Goal: Transaction & Acquisition: Purchase product/service

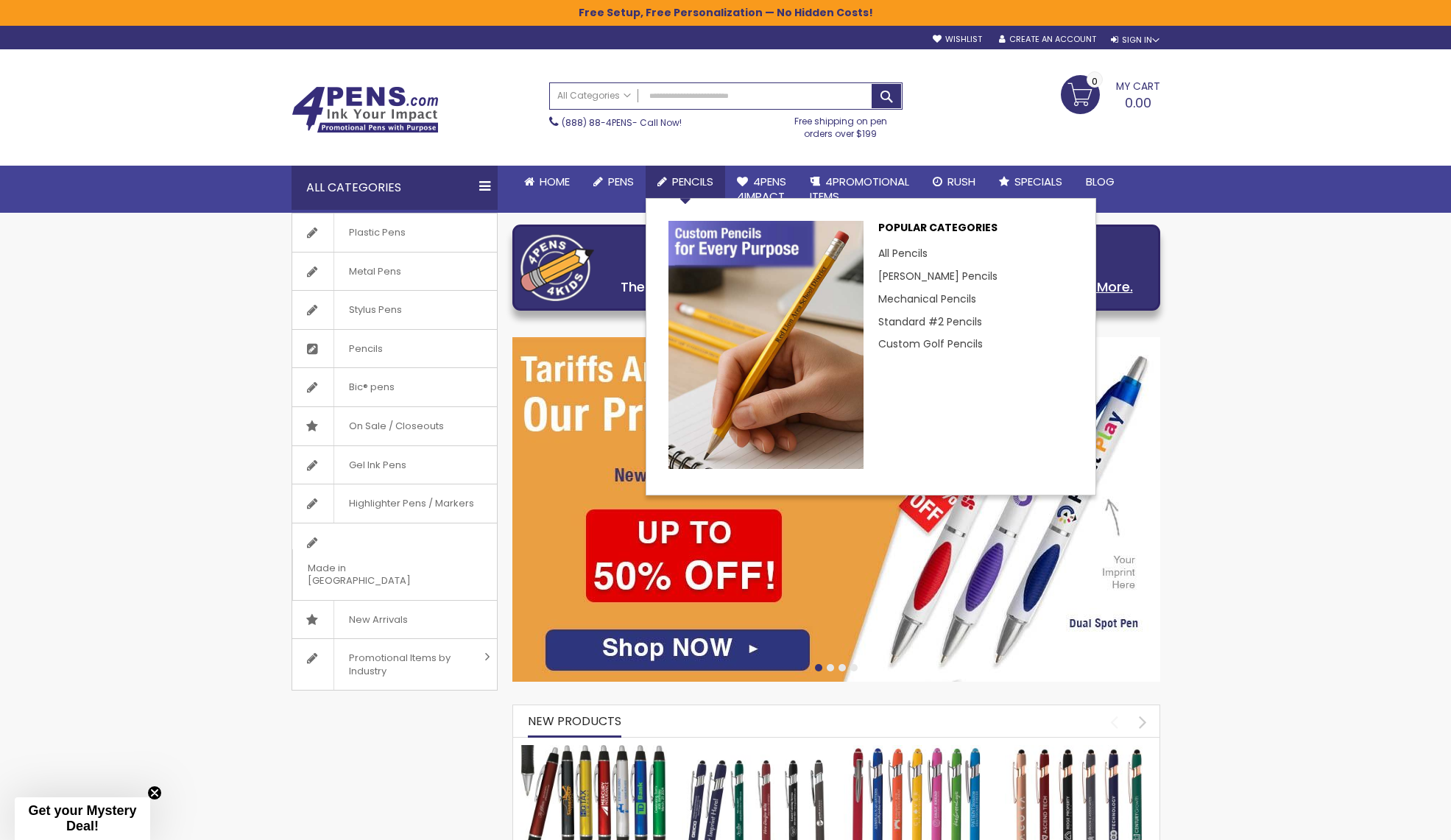
click at [681, 180] on span "Pencils" at bounding box center [693, 181] width 41 height 15
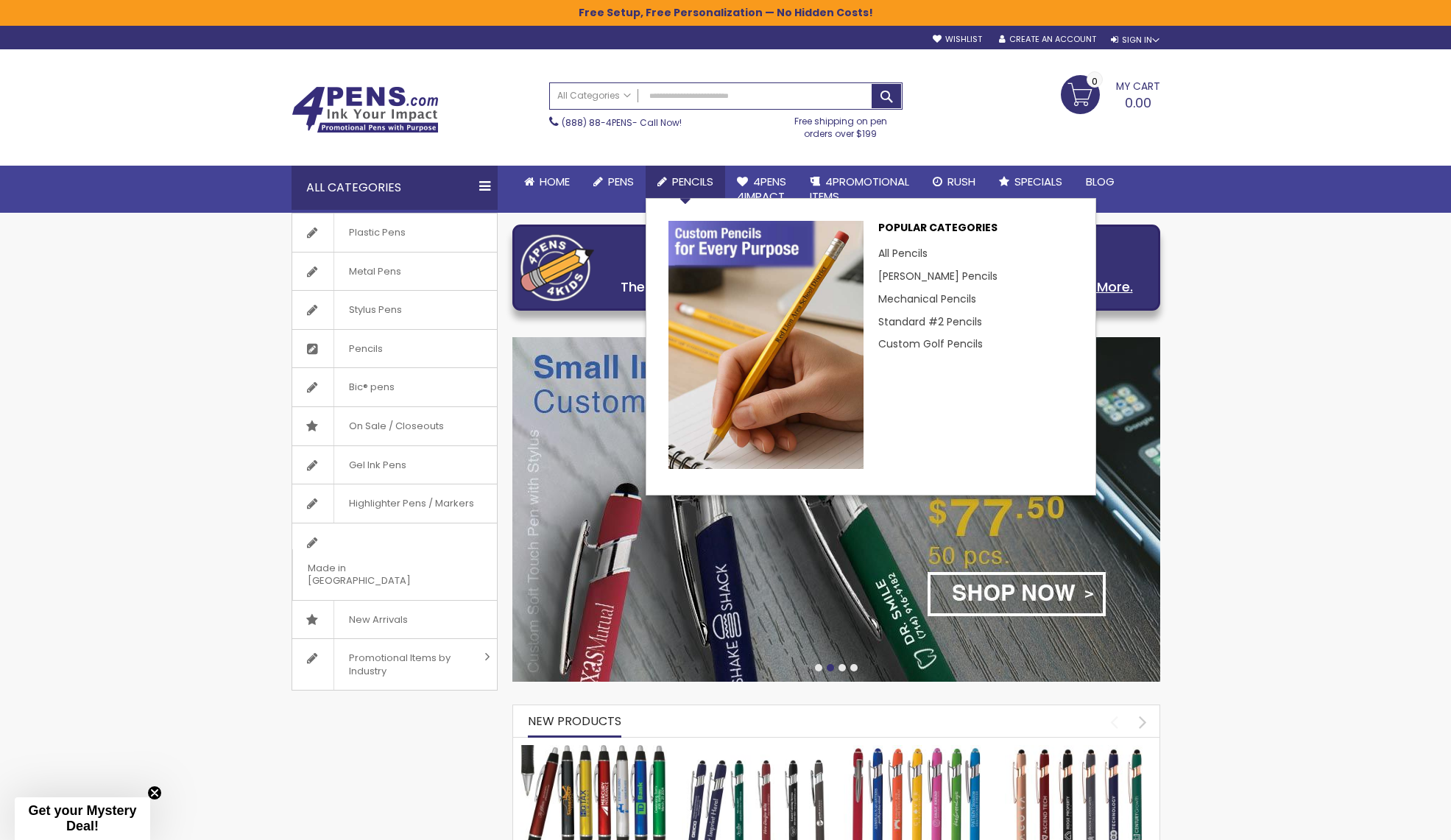
click at [685, 179] on span "Pencils" at bounding box center [693, 181] width 41 height 15
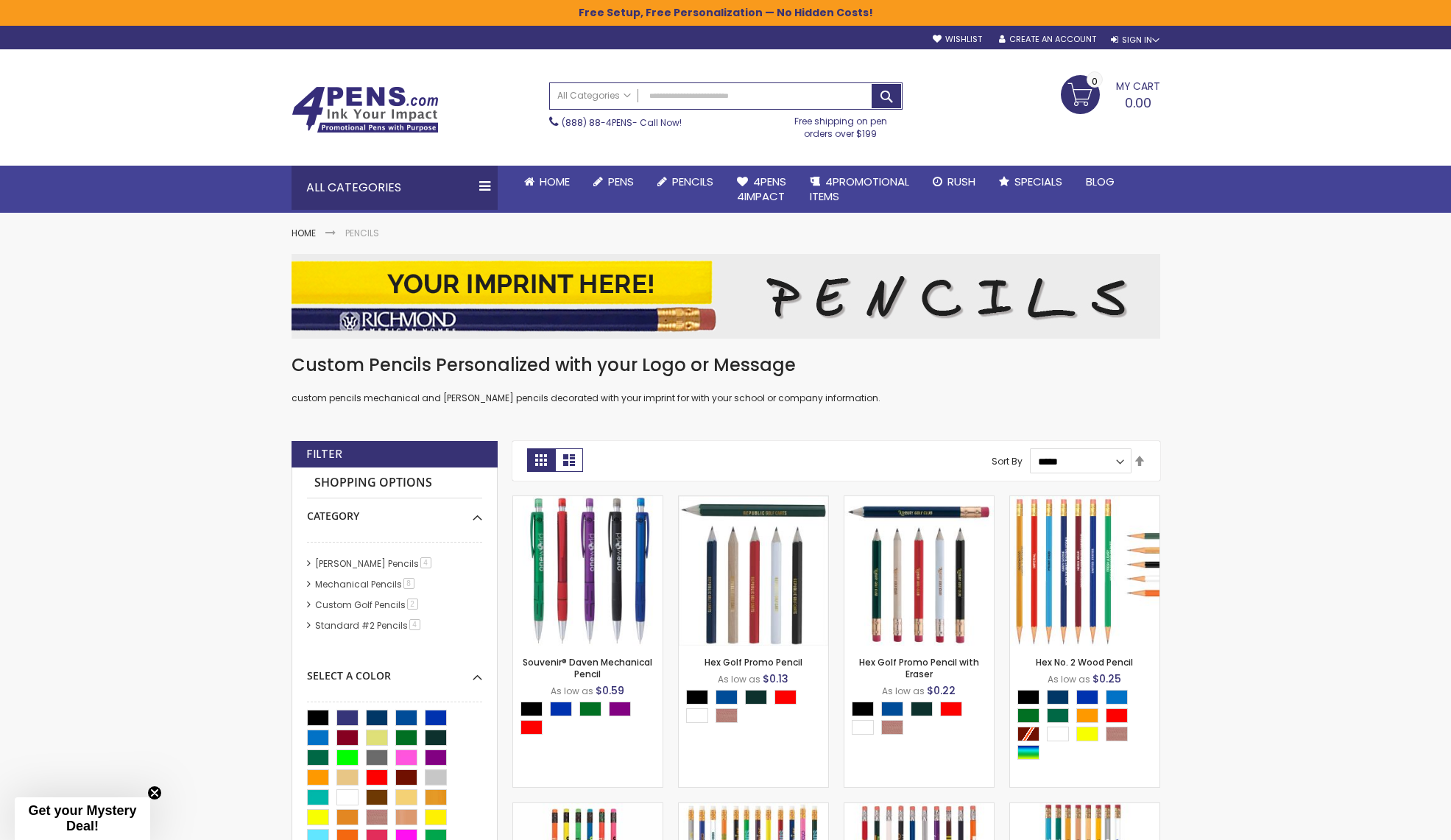
click at [399, 115] on img at bounding box center [365, 110] width 148 height 47
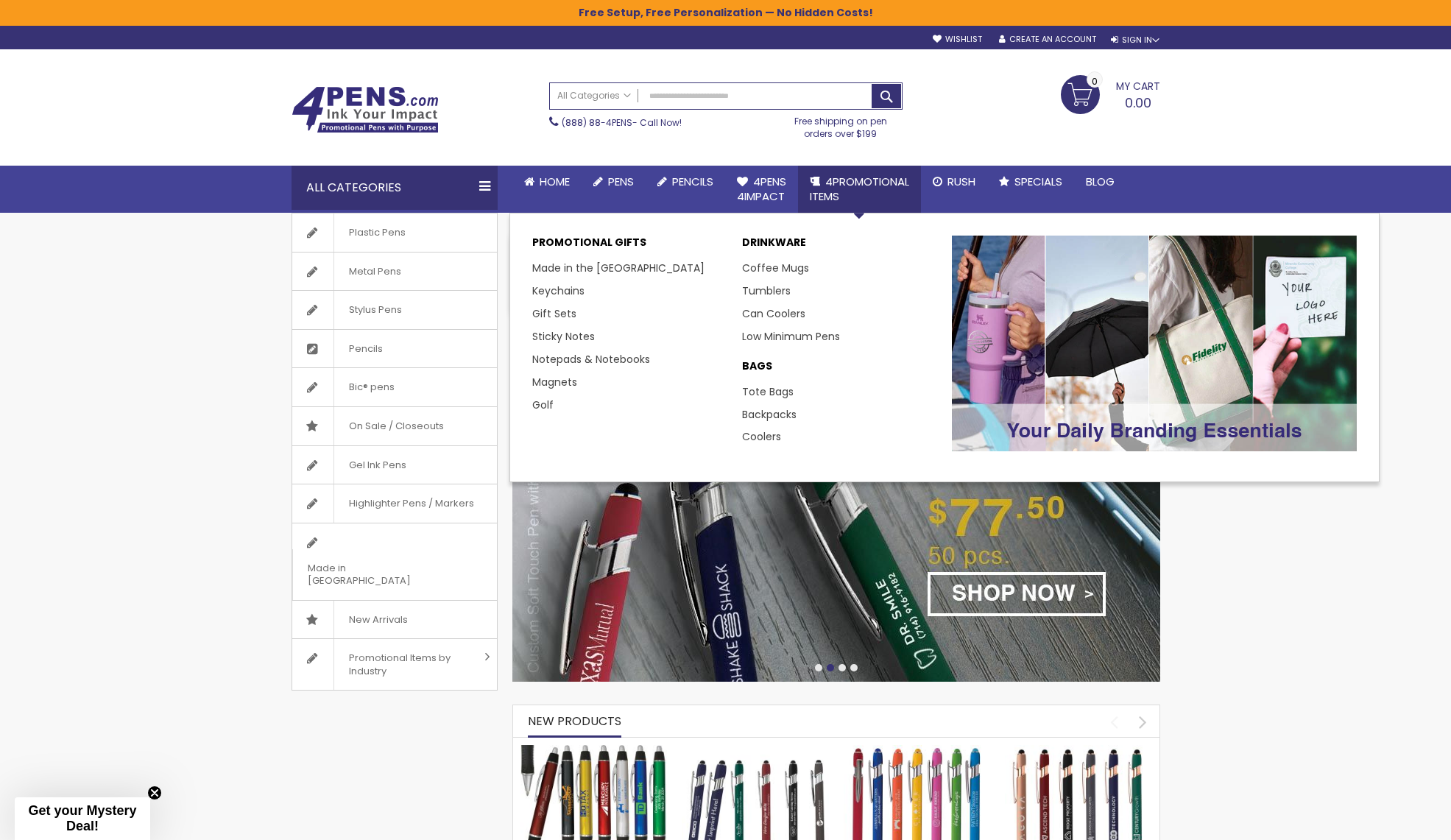
click at [831, 171] on link "4PROMOTIONAL ITEMS" at bounding box center [859, 189] width 123 height 48
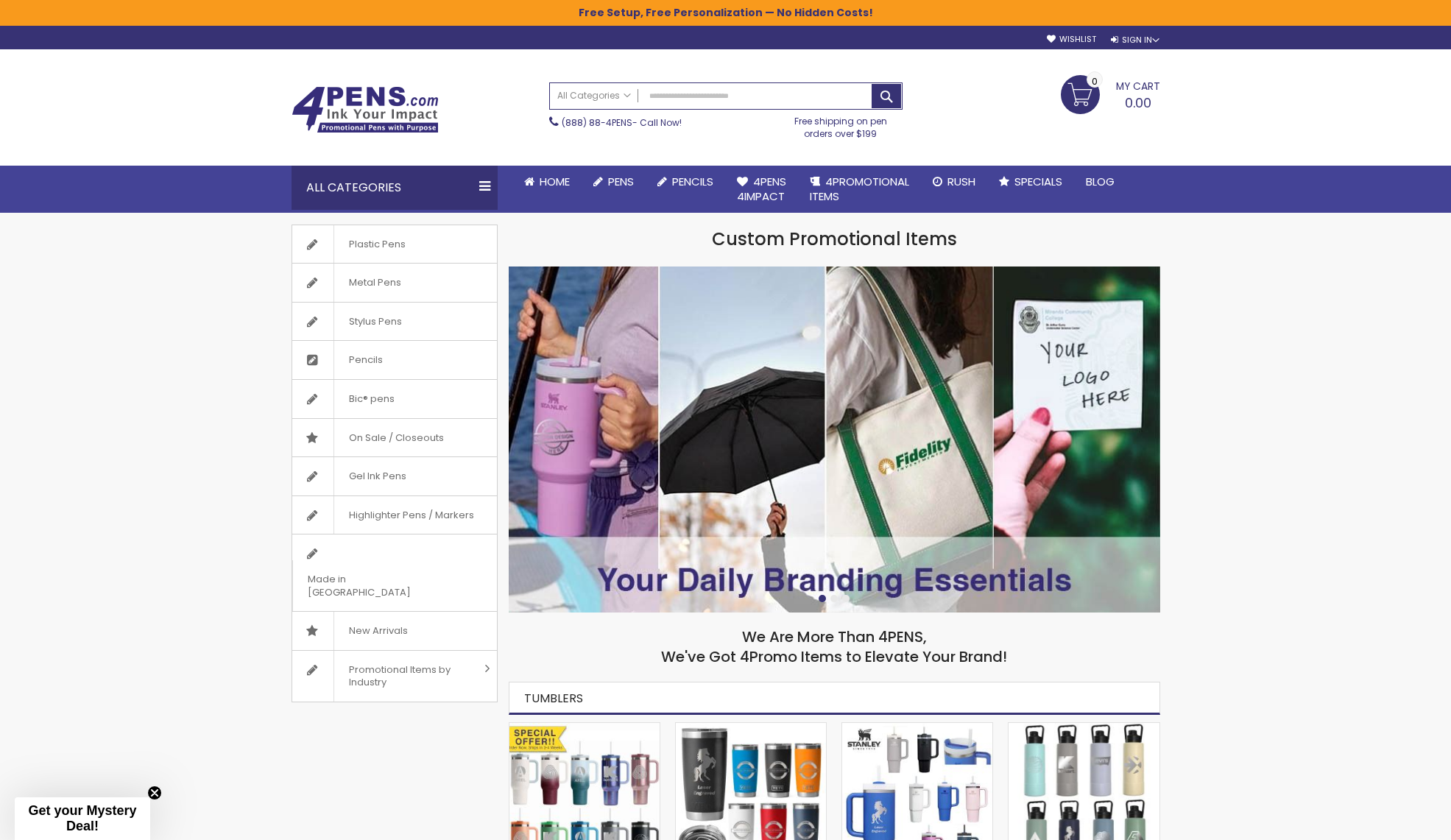
click at [335, 110] on img at bounding box center [365, 110] width 148 height 47
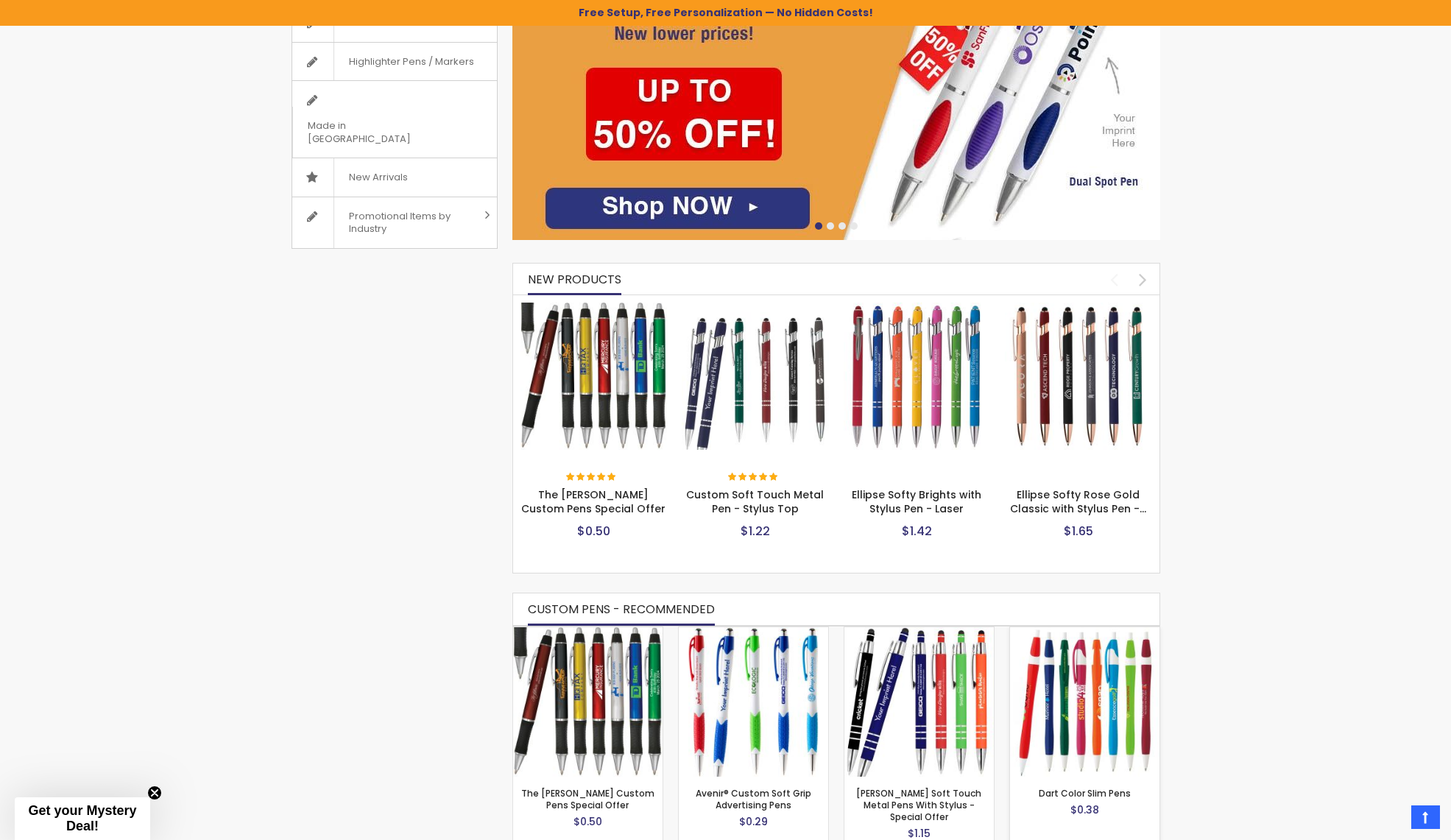
scroll to position [688, 0]
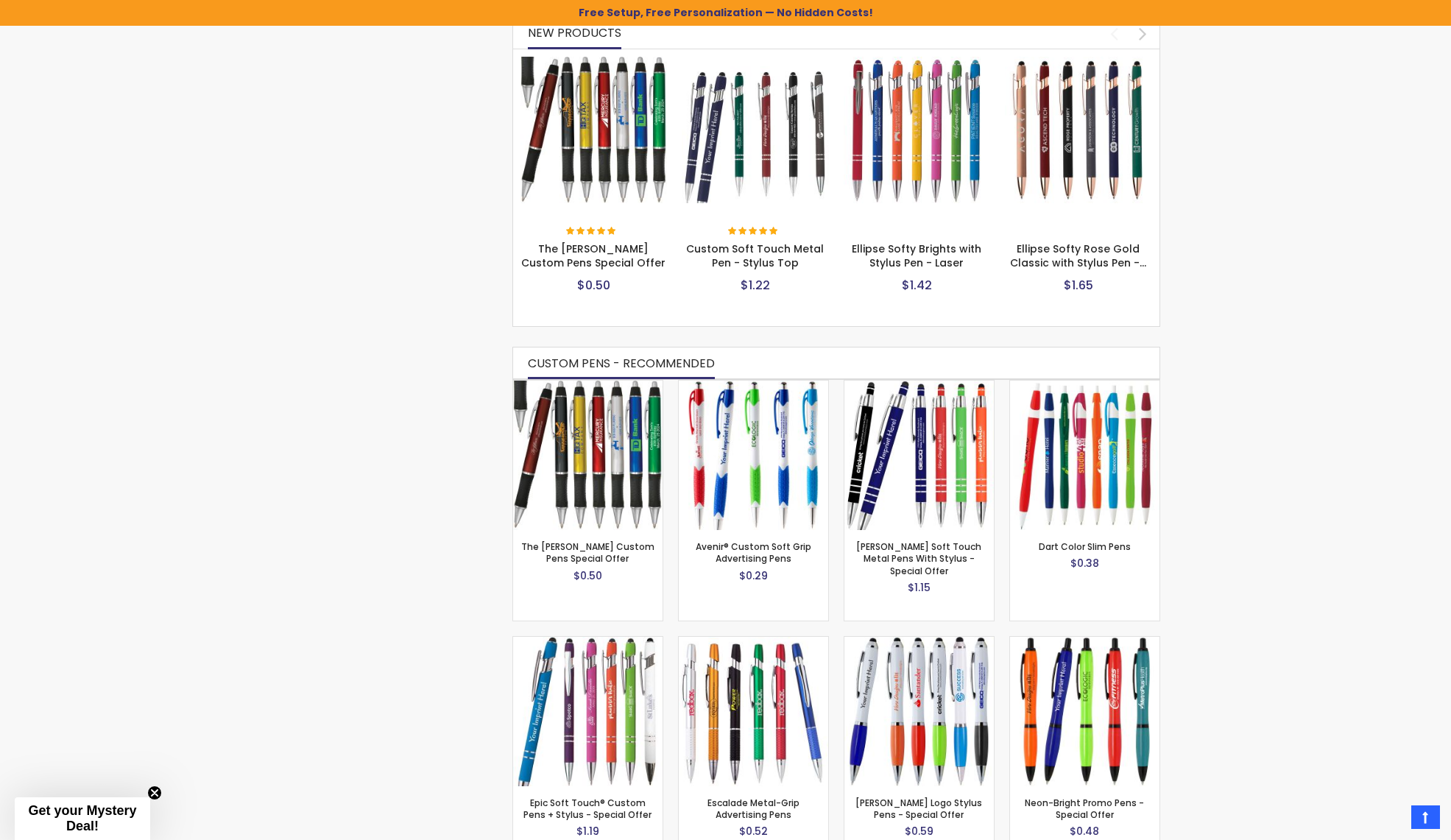
click at [1088, 115] on img at bounding box center [1078, 130] width 148 height 148
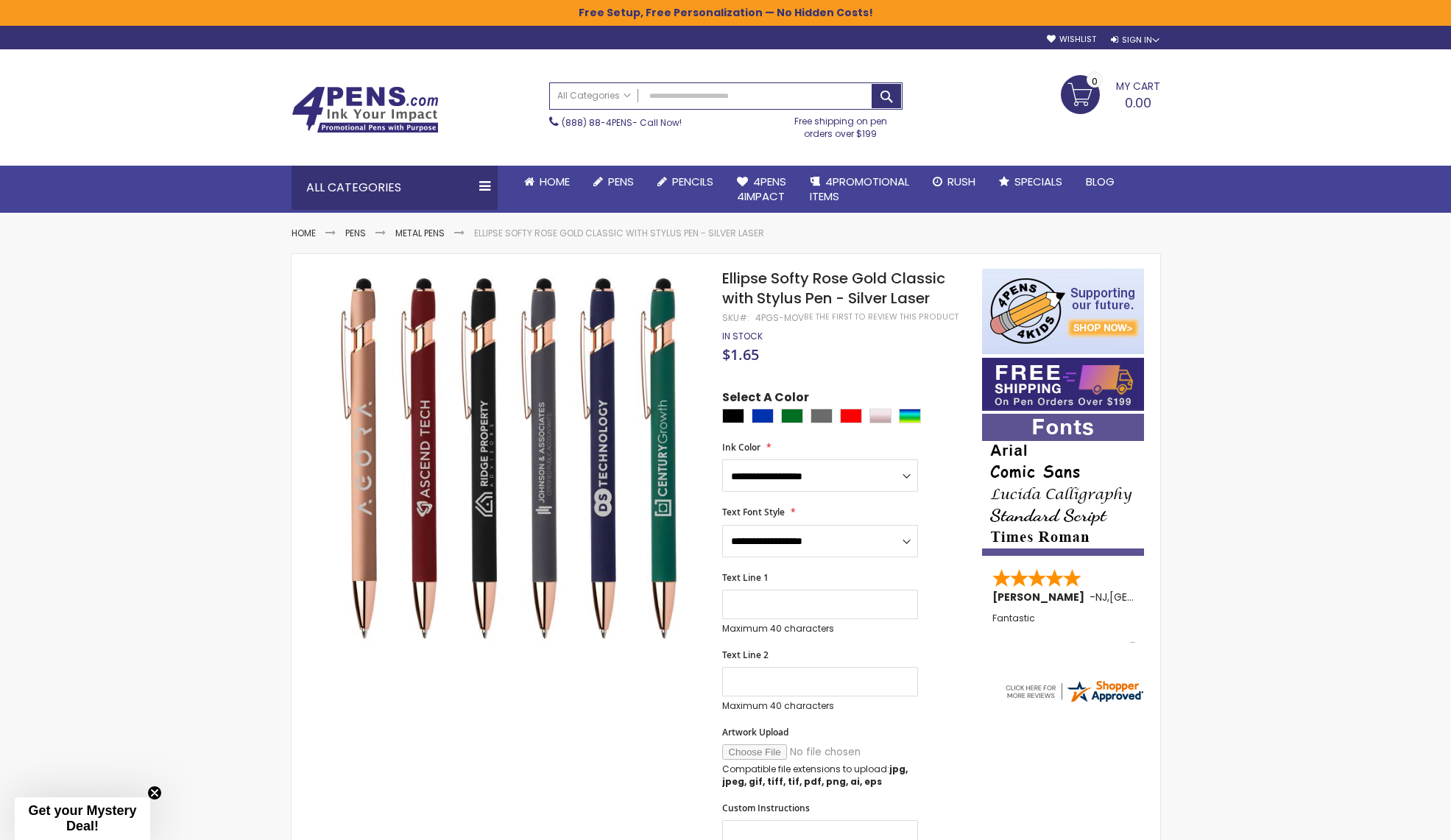
click at [382, 101] on img at bounding box center [365, 110] width 148 height 47
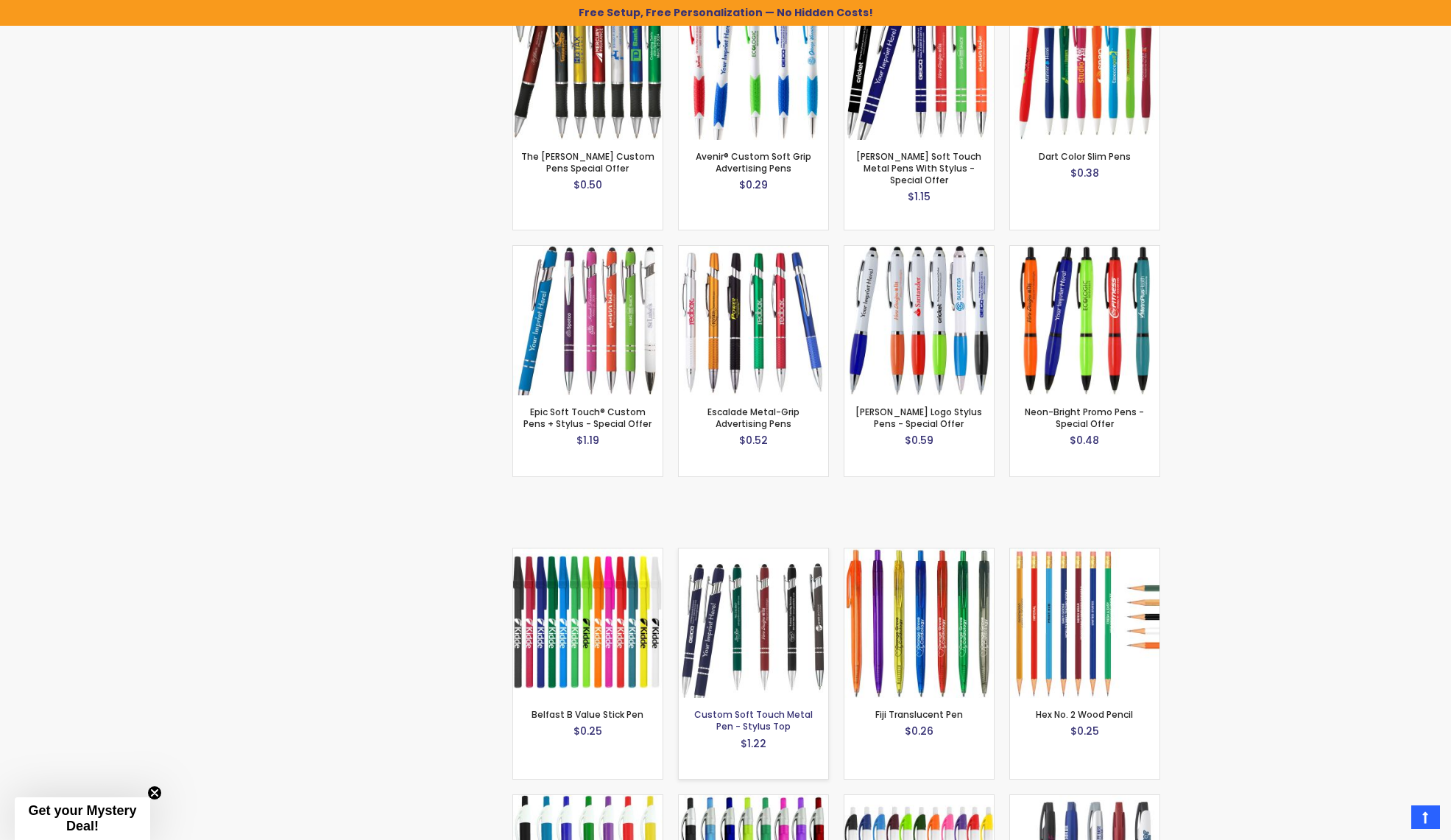
scroll to position [1204, 0]
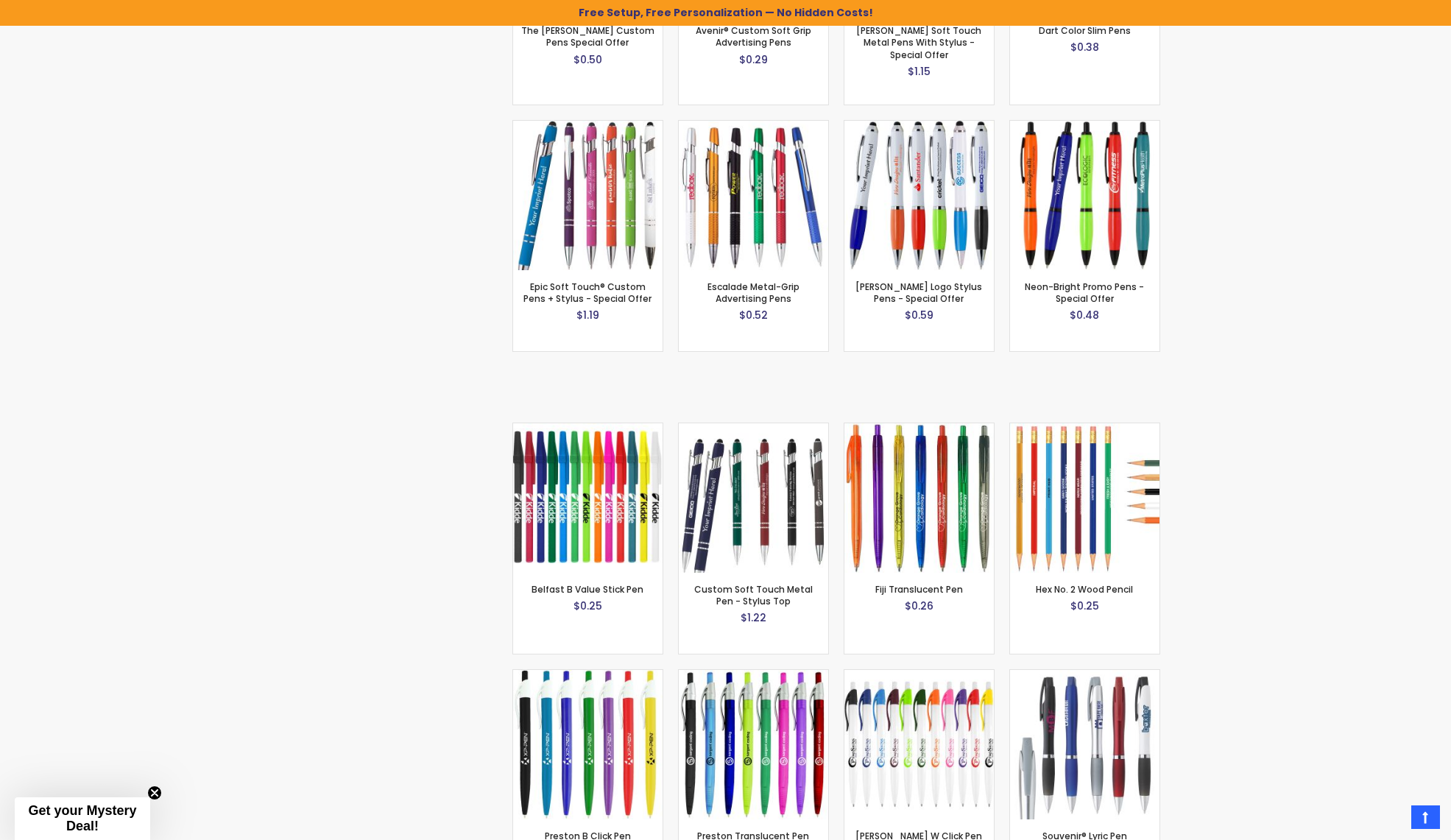
click at [555, 446] on img at bounding box center [587, 497] width 149 height 149
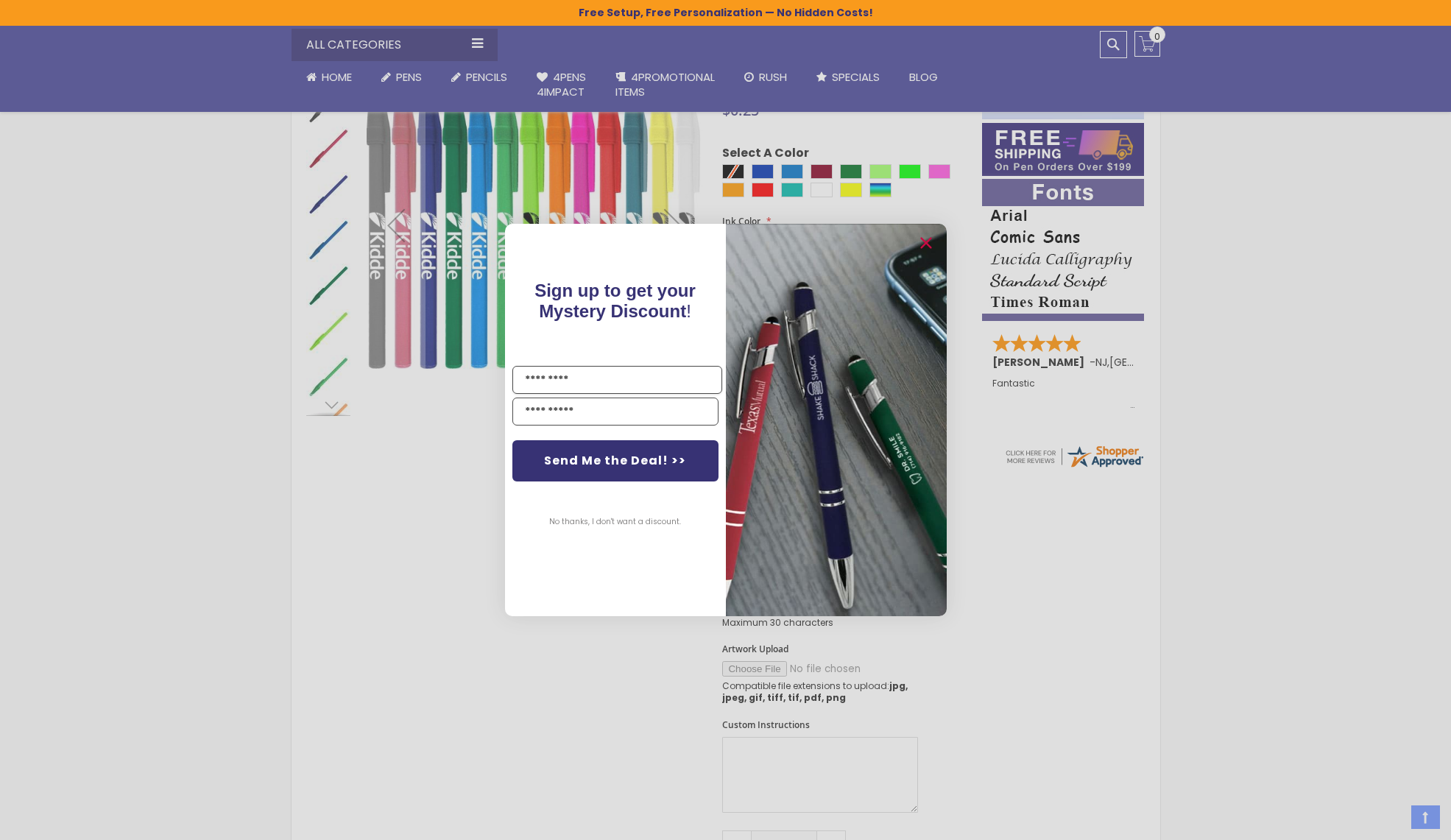
scroll to position [515, 0]
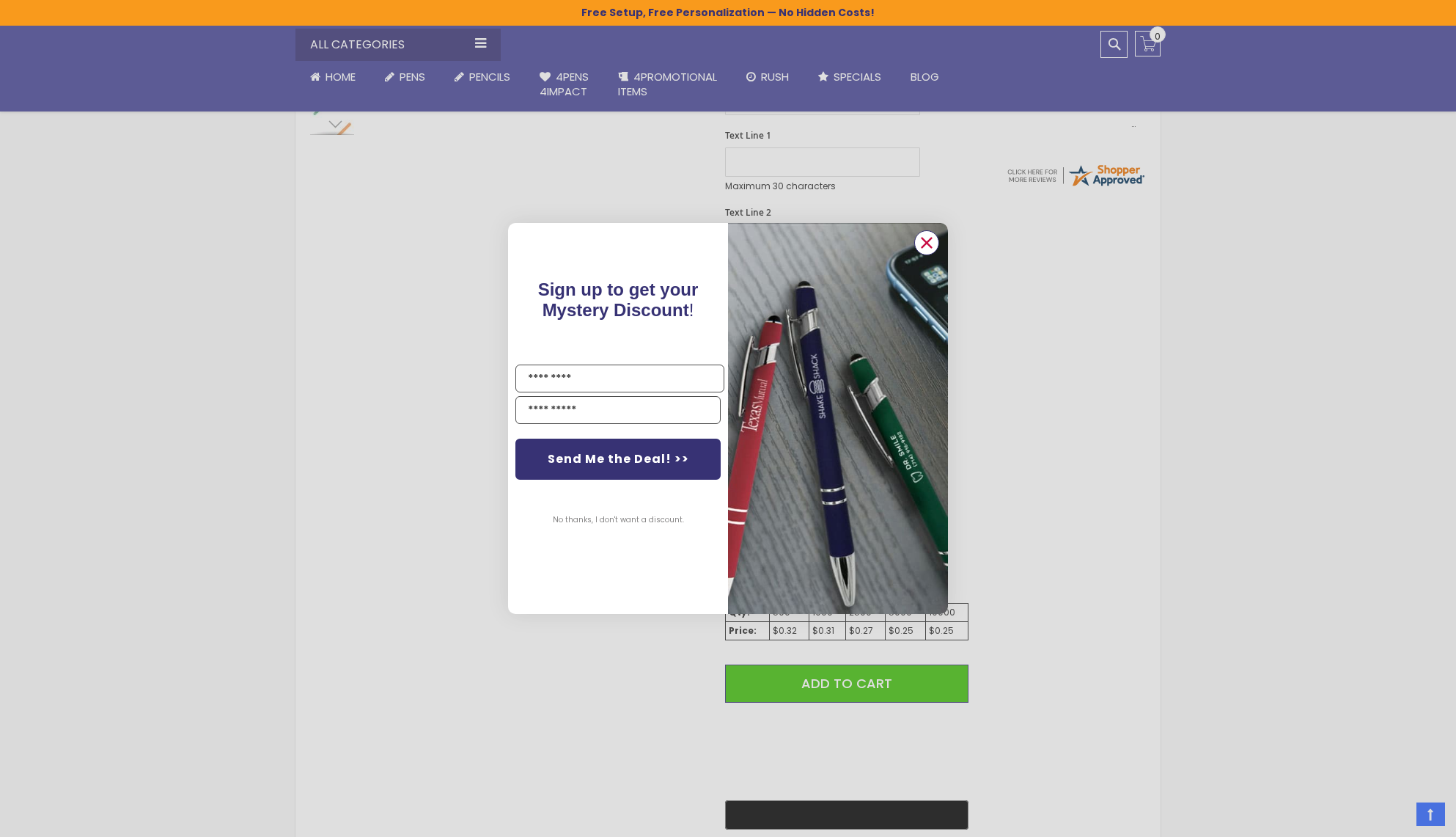
click at [923, 242] on circle "Close dialog" at bounding box center [925, 242] width 22 height 22
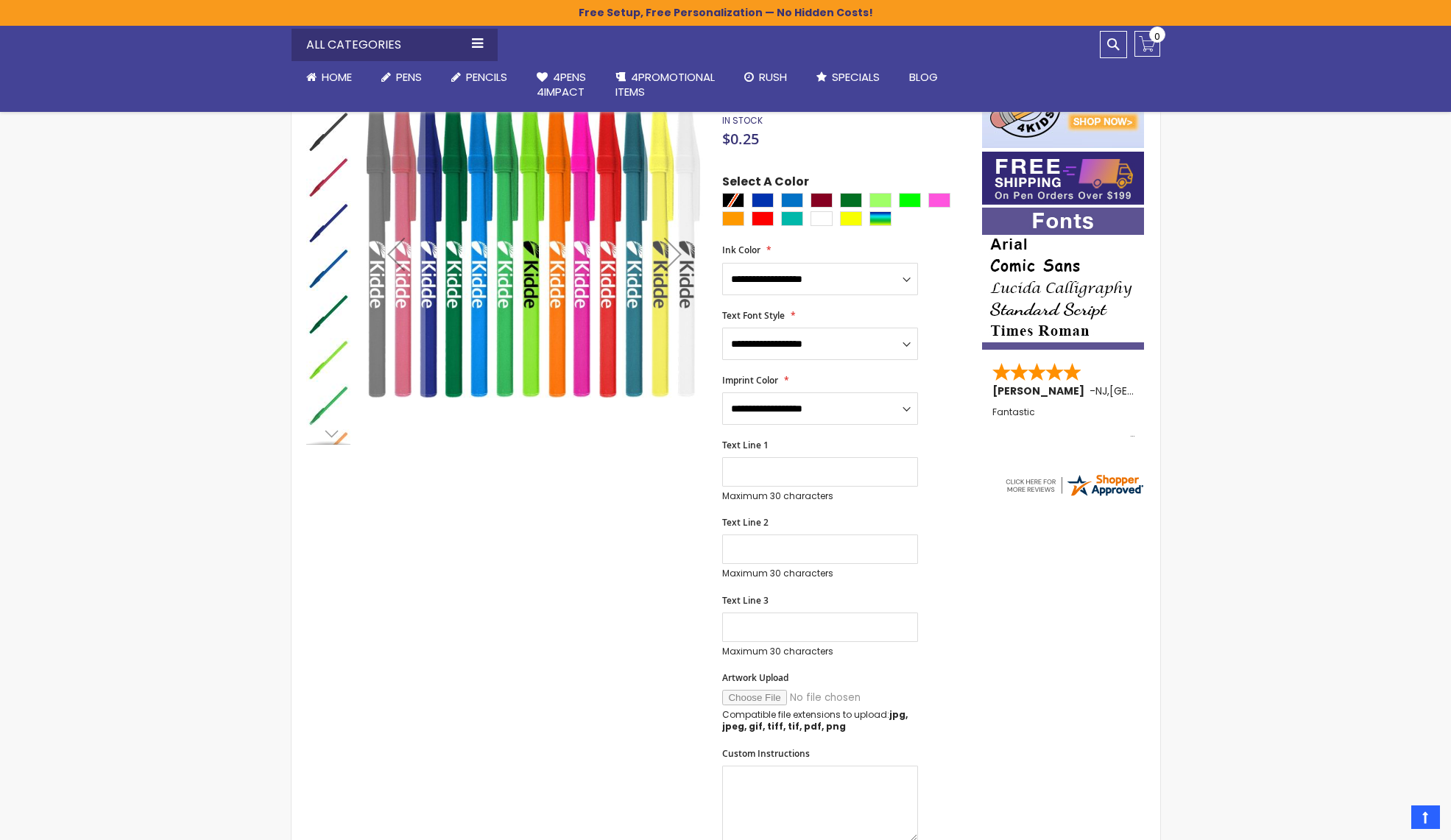
scroll to position [0, 0]
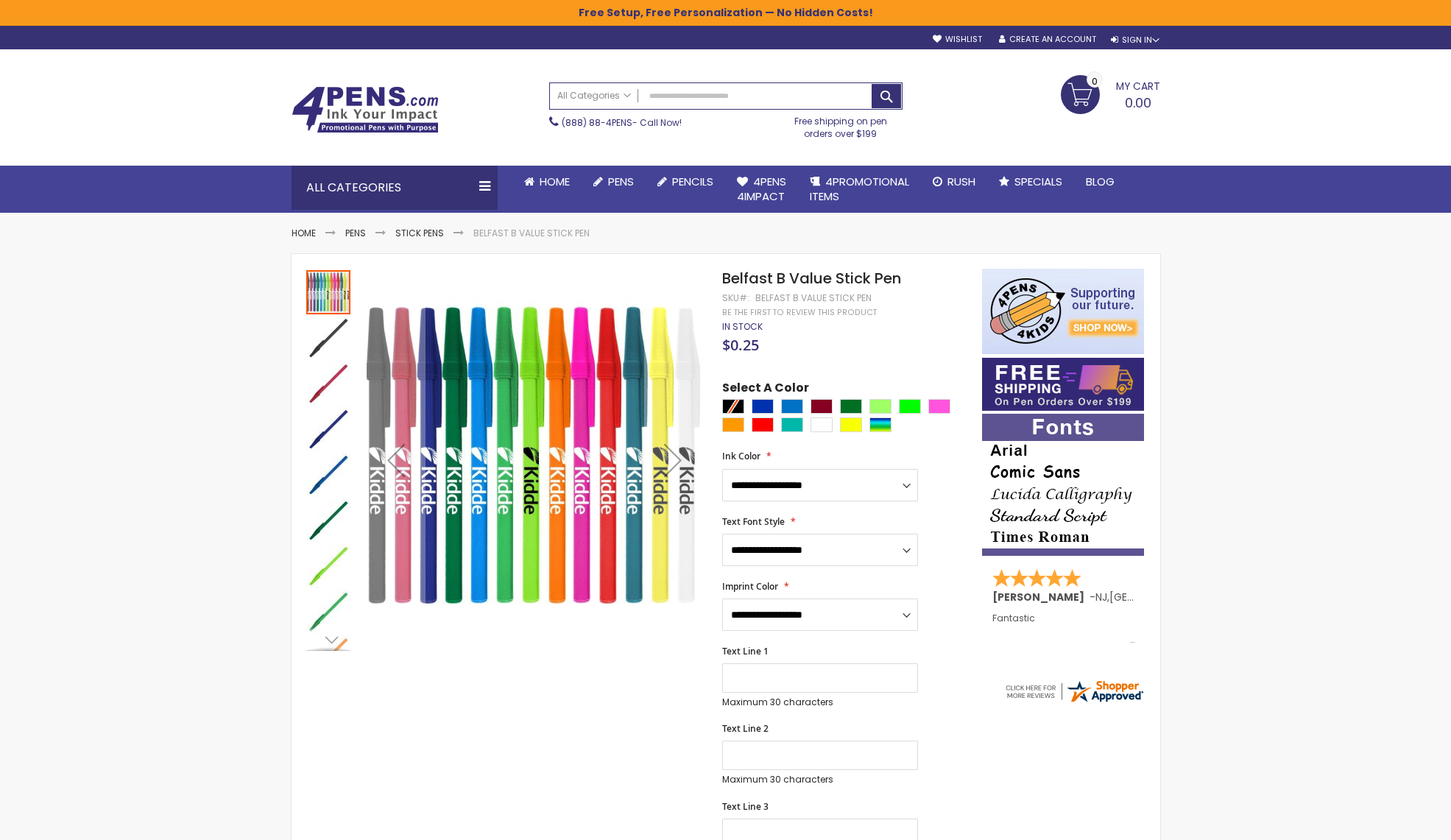
click at [361, 103] on img at bounding box center [365, 110] width 148 height 47
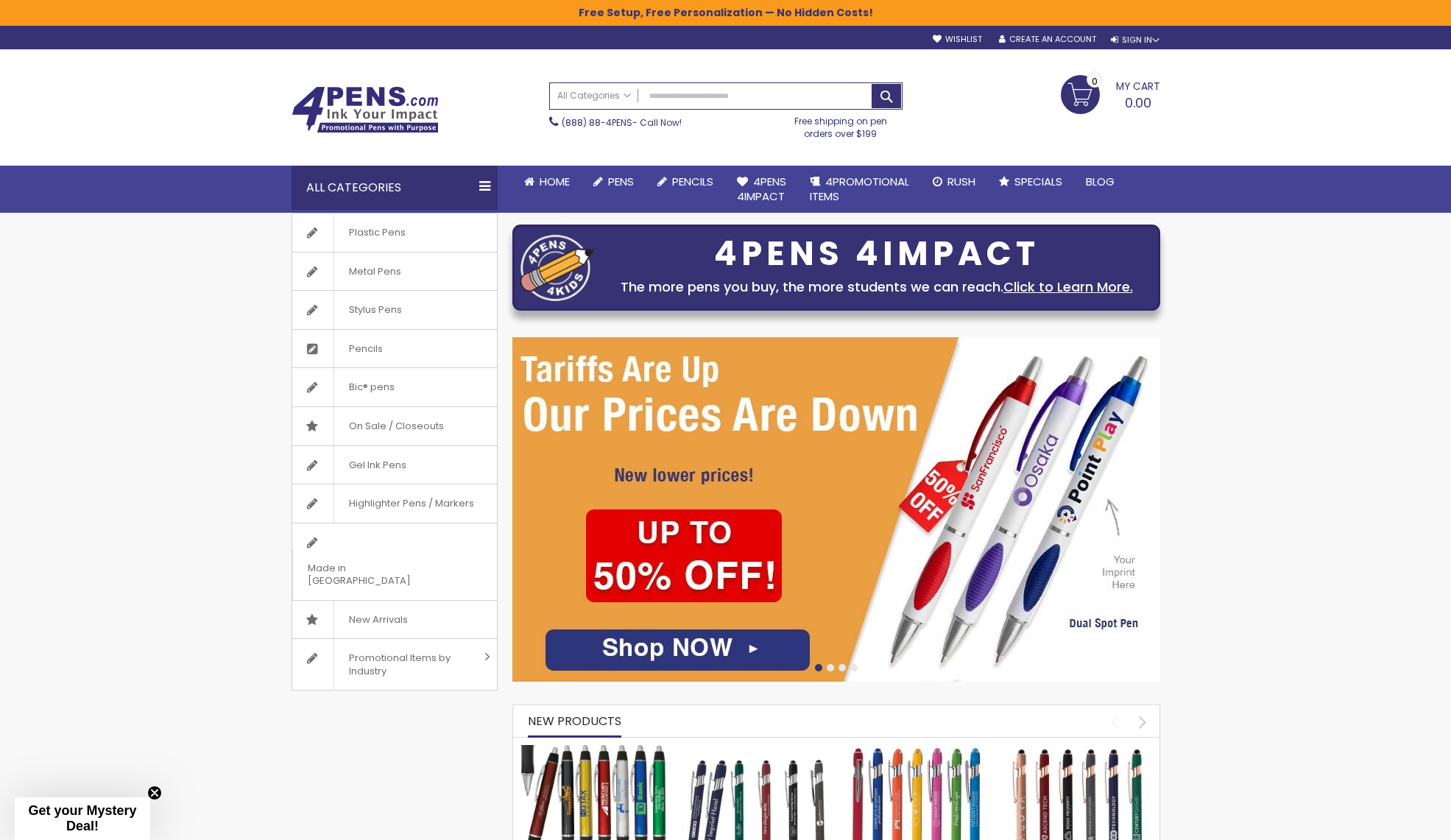
click at [355, 110] on img at bounding box center [365, 110] width 148 height 47
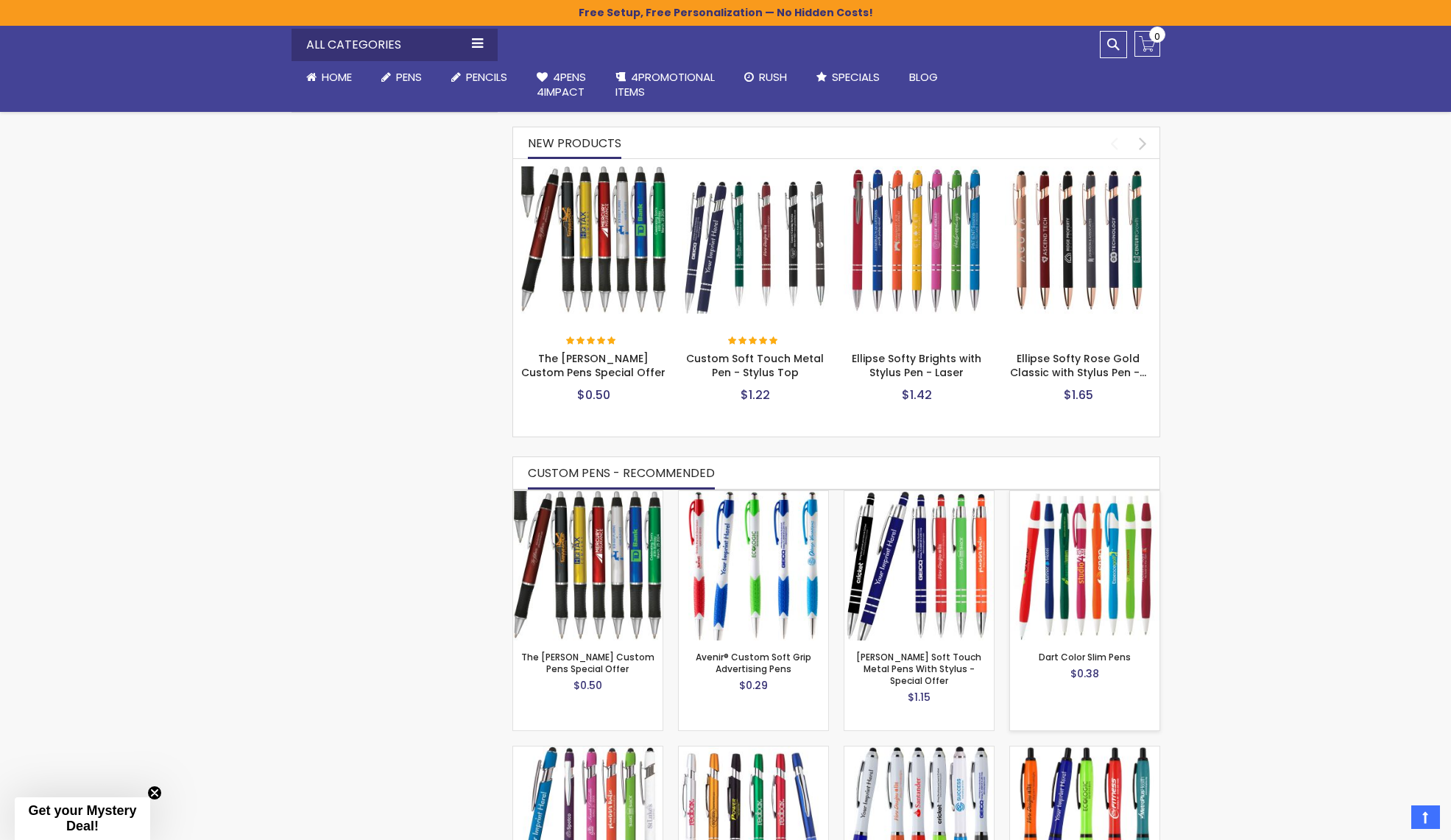
scroll to position [589, 0]
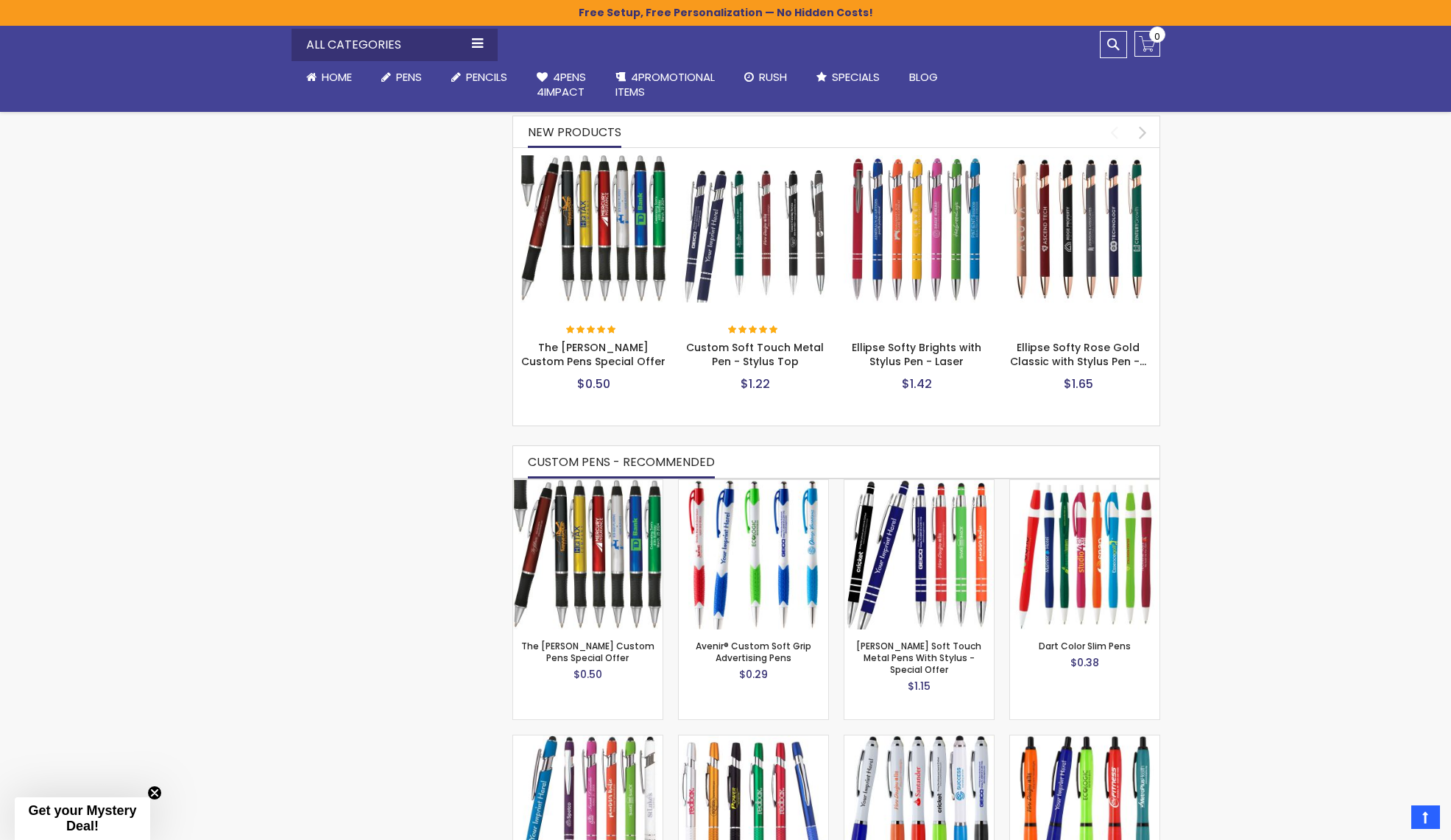
click at [936, 215] on img at bounding box center [917, 228] width 148 height 148
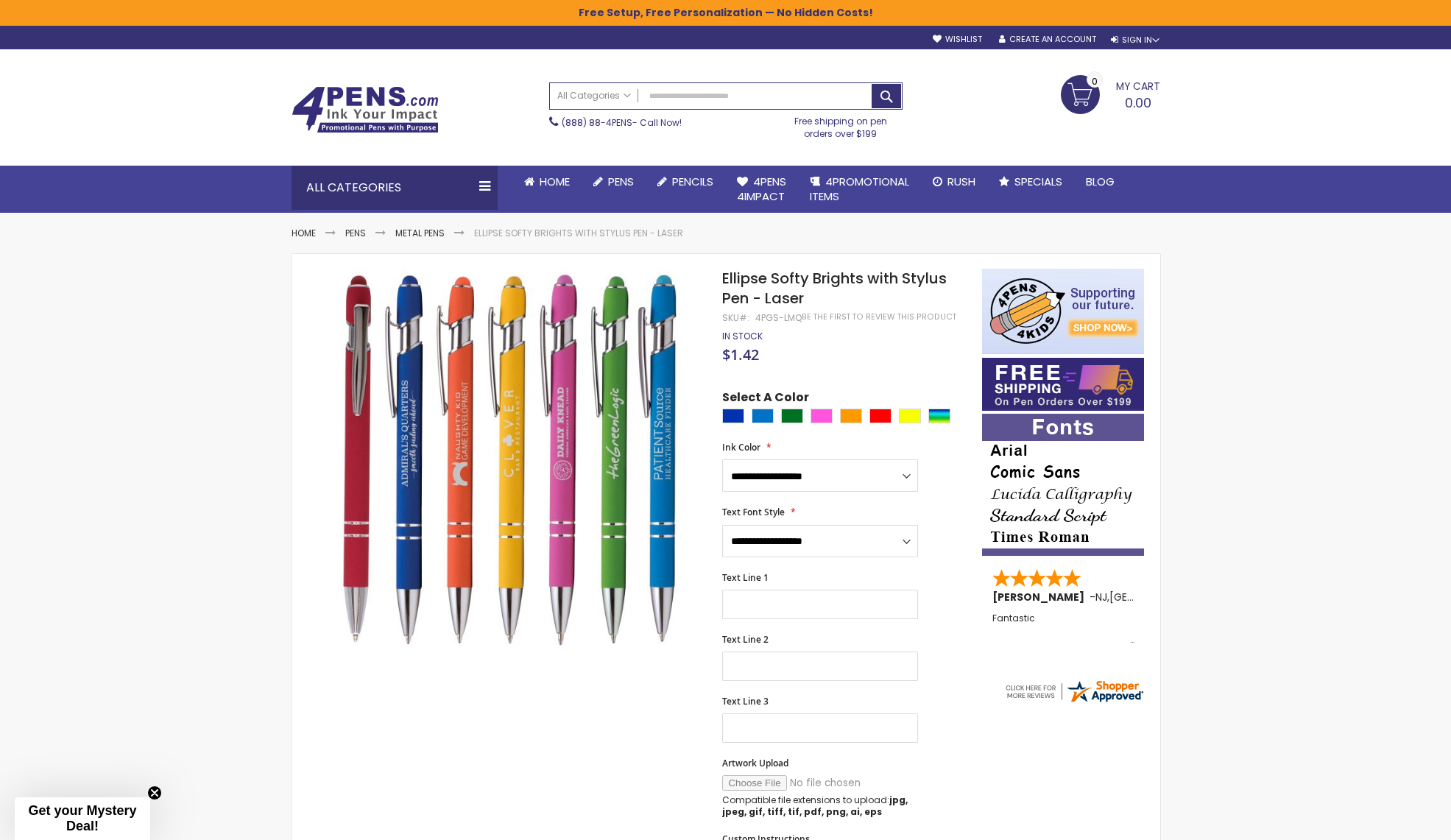
click at [347, 95] on img at bounding box center [365, 110] width 148 height 47
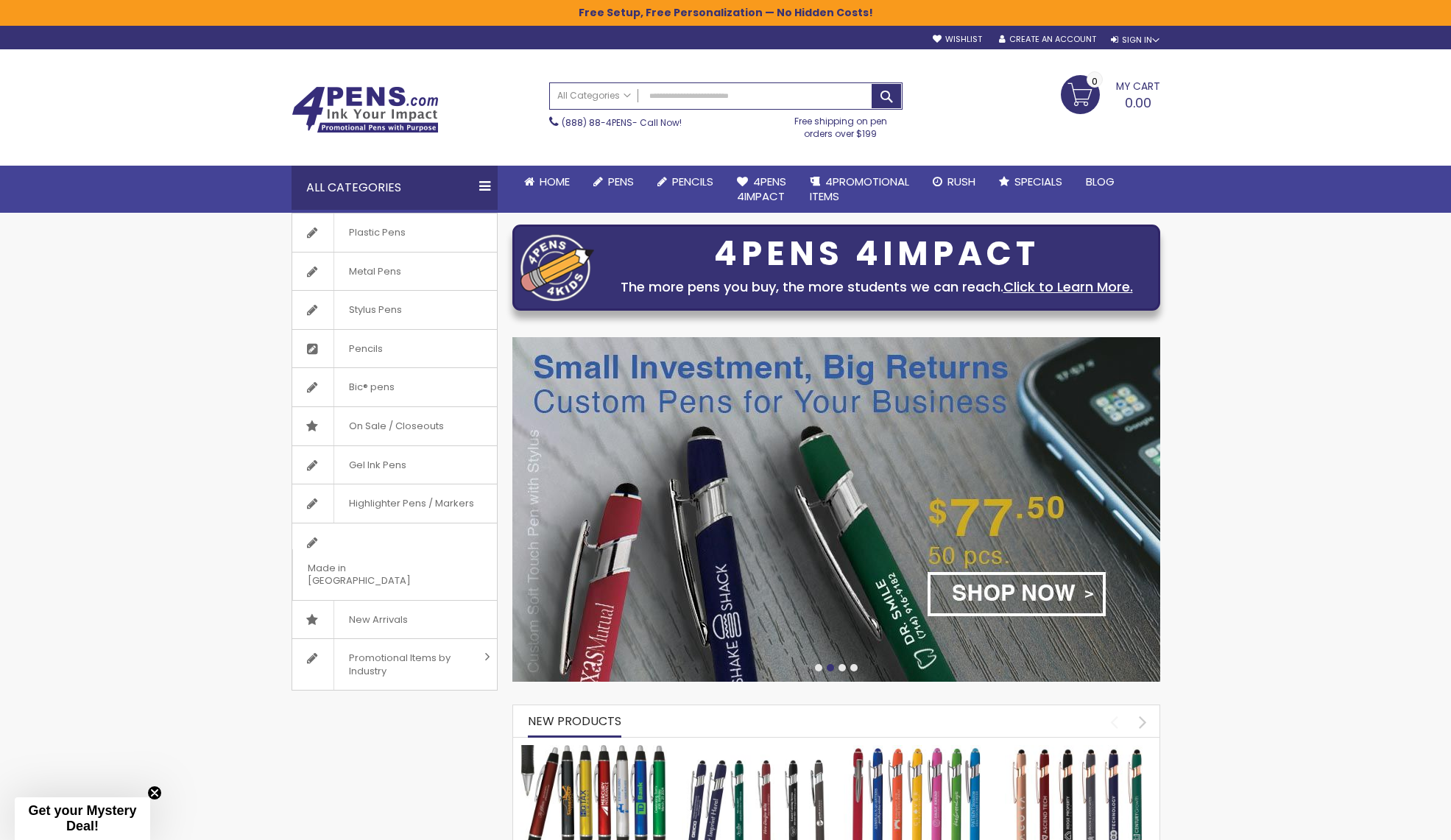
click at [369, 121] on img at bounding box center [365, 110] width 148 height 47
